Goal: Information Seeking & Learning: Check status

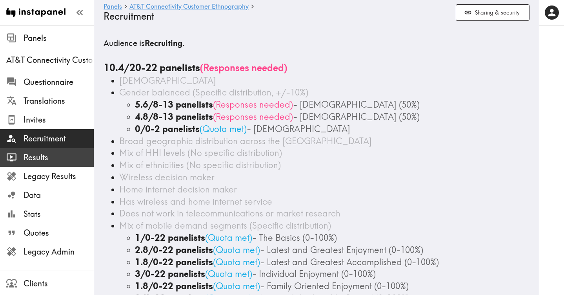
click at [49, 157] on span "Results" at bounding box center [59, 157] width 70 height 11
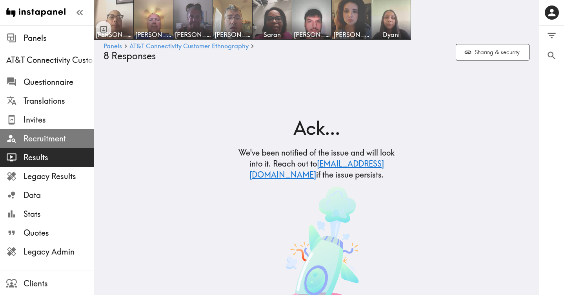
click at [50, 140] on span "Recruitment" at bounding box center [59, 138] width 70 height 11
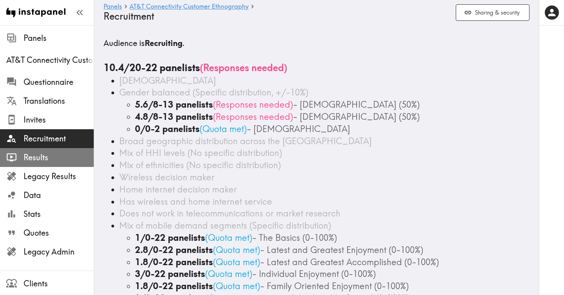
click at [34, 160] on span "Results" at bounding box center [59, 157] width 70 height 11
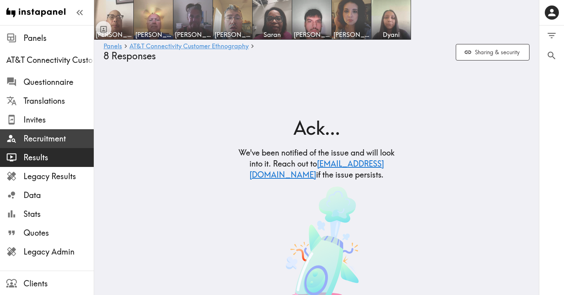
click at [38, 137] on span "Recruitment" at bounding box center [59, 138] width 70 height 11
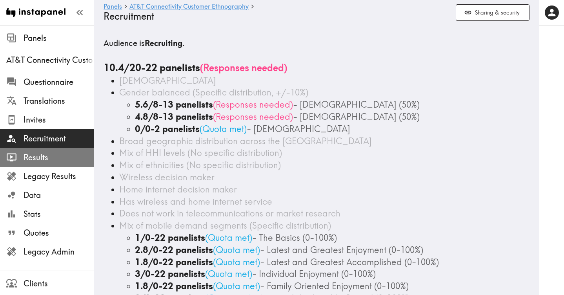
click at [36, 156] on span "Results" at bounding box center [59, 157] width 70 height 11
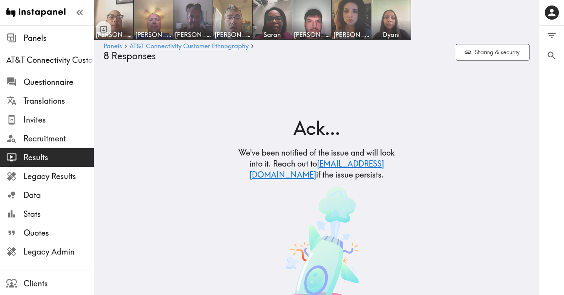
click at [231, 76] on main "[PERSON_NAME] [PERSON_NAME] [PERSON_NAME] [PERSON_NAME] Panels AT&T Connectivit…" at bounding box center [316, 204] width 445 height 267
click at [207, 106] on div "Ack... We've been notified of the issue and will look into it. Reach out to [EM…" at bounding box center [316, 204] width 445 height 242
